Goal: Information Seeking & Learning: Learn about a topic

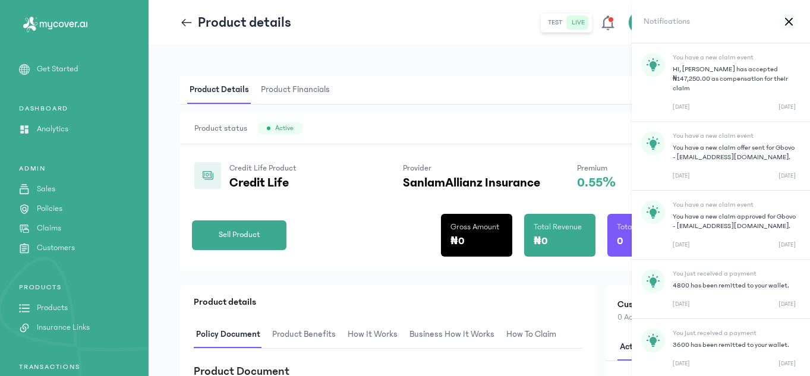
click at [436, 128] on div "Product status Active" at bounding box center [479, 128] width 598 height 31
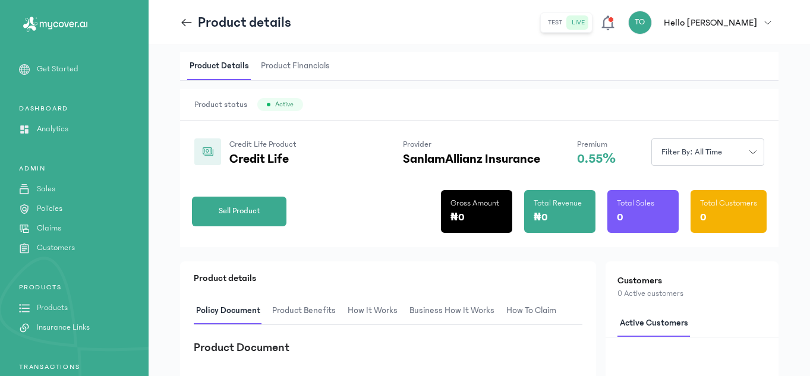
scroll to position [48, 0]
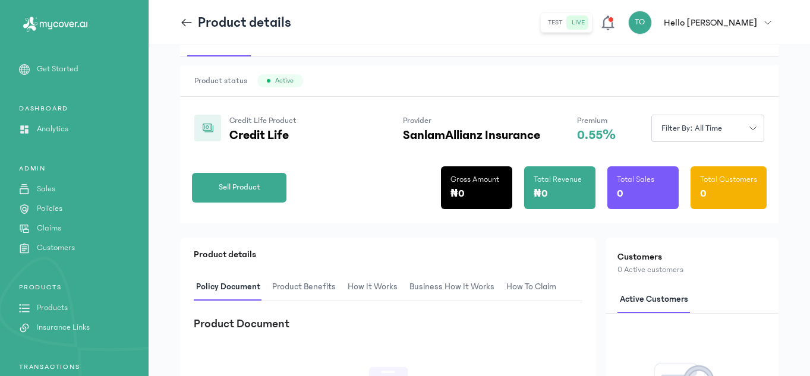
click at [360, 185] on div "Sell Product Gross Amount ₦0 Total Revenue ₦0 Total Sales 0 Total Customers 0" at bounding box center [479, 183] width 575 height 81
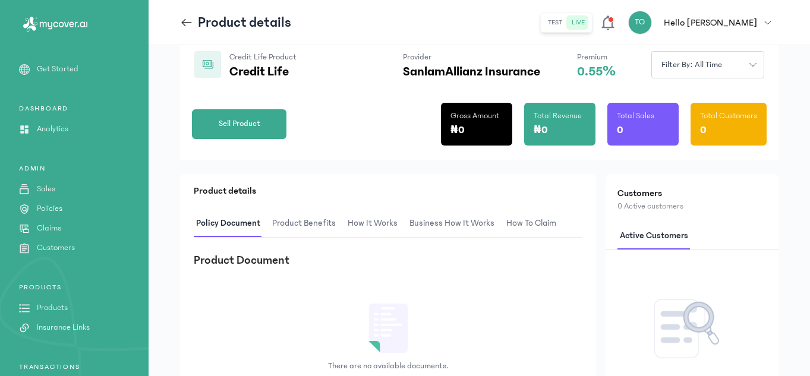
scroll to position [119, 0]
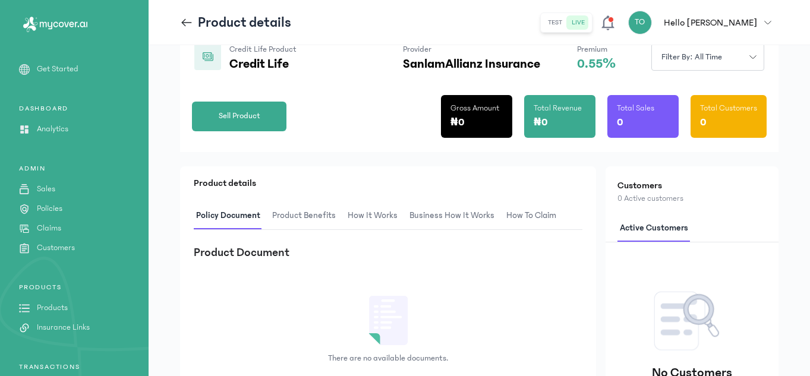
click at [318, 213] on span "Product Benefits" at bounding box center [304, 216] width 68 height 28
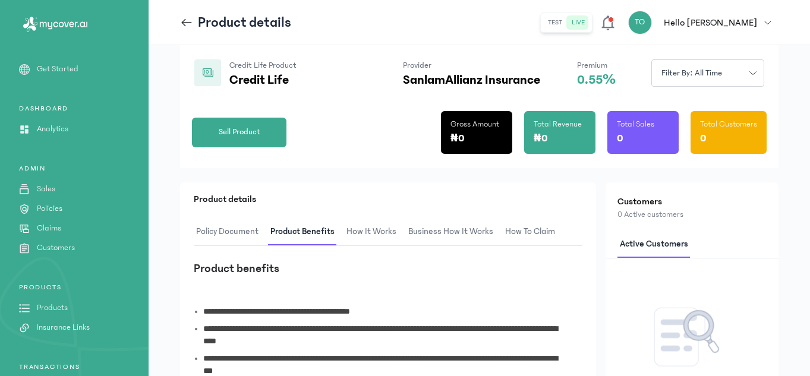
scroll to position [71, 0]
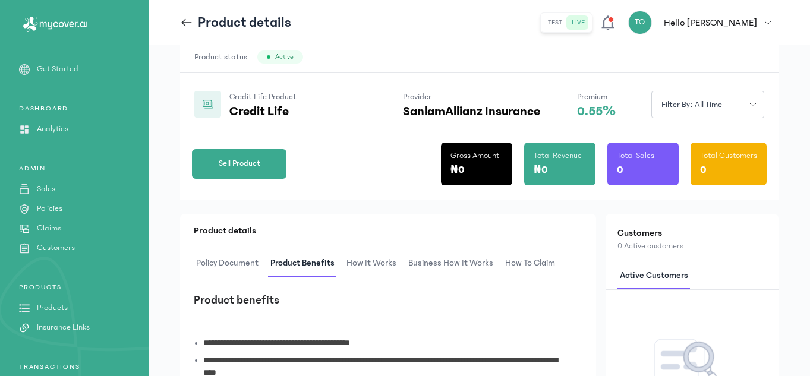
click at [358, 254] on span "How It Works" at bounding box center [371, 264] width 55 height 28
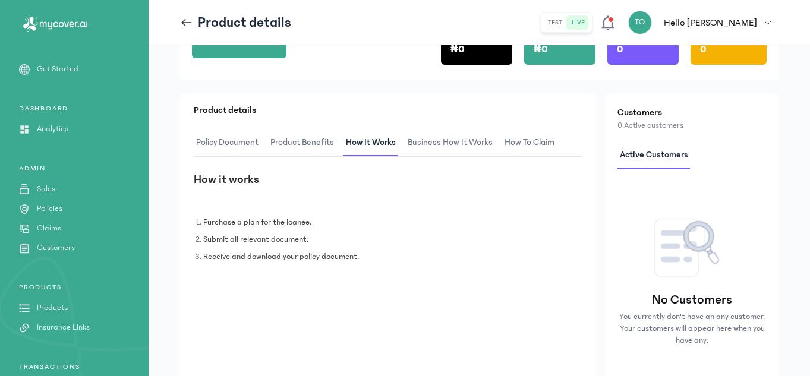
scroll to position [190, 0]
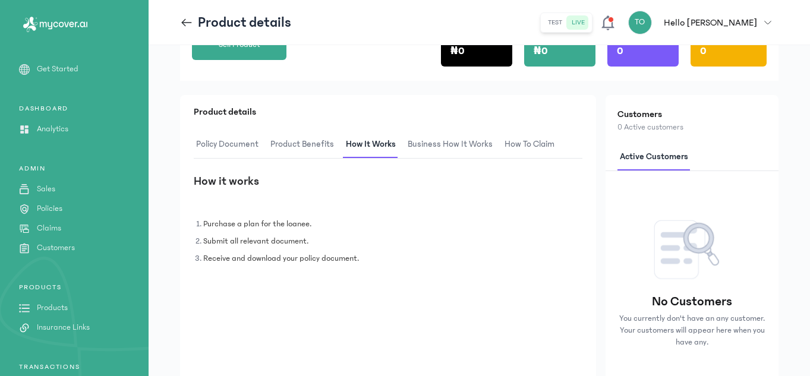
click at [452, 141] on span "Business How It Works" at bounding box center [450, 145] width 90 height 28
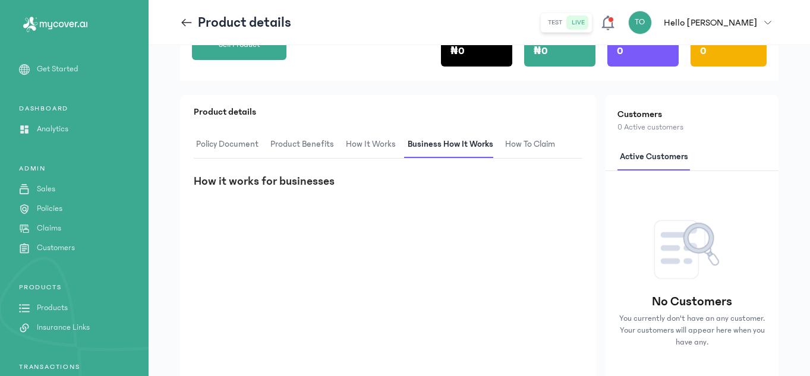
click at [523, 141] on span "How to claim" at bounding box center [530, 145] width 55 height 28
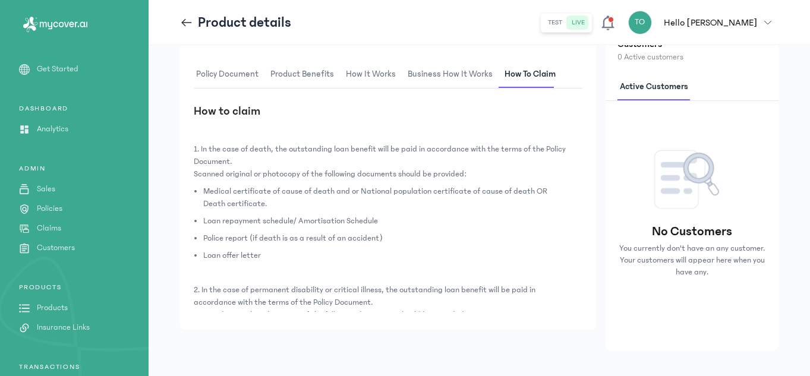
scroll to position [261, 0]
click at [582, 292] on div "1. In the case of death, the outstanding loan benefit will be paid in accordanc…" at bounding box center [388, 222] width 389 height 178
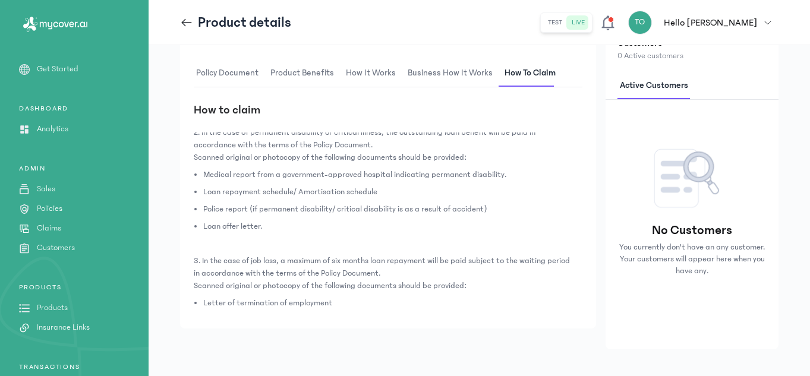
click at [350, 260] on p "3. In the case of job loss, a maximum of six months loan repayment will be paid…" at bounding box center [383, 267] width 379 height 25
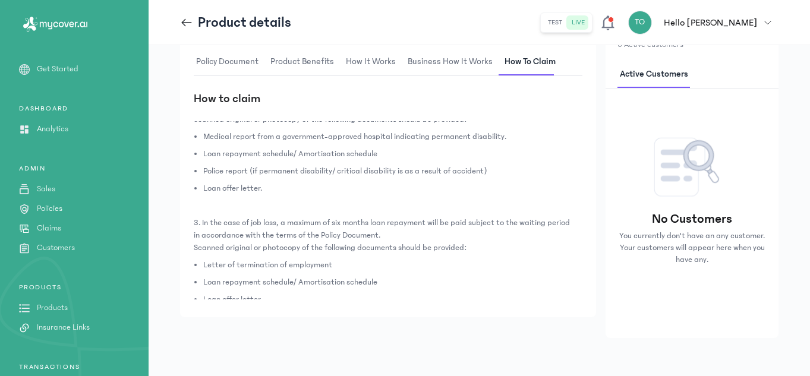
scroll to position [163, 0]
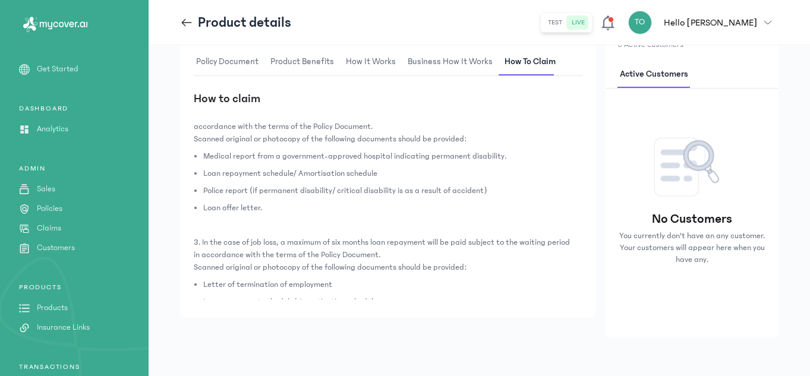
click at [580, 140] on div "1. In the case of death, the outstanding loan benefit will be paid in accordanc…" at bounding box center [388, 210] width 389 height 178
